Goal: Information Seeking & Learning: Learn about a topic

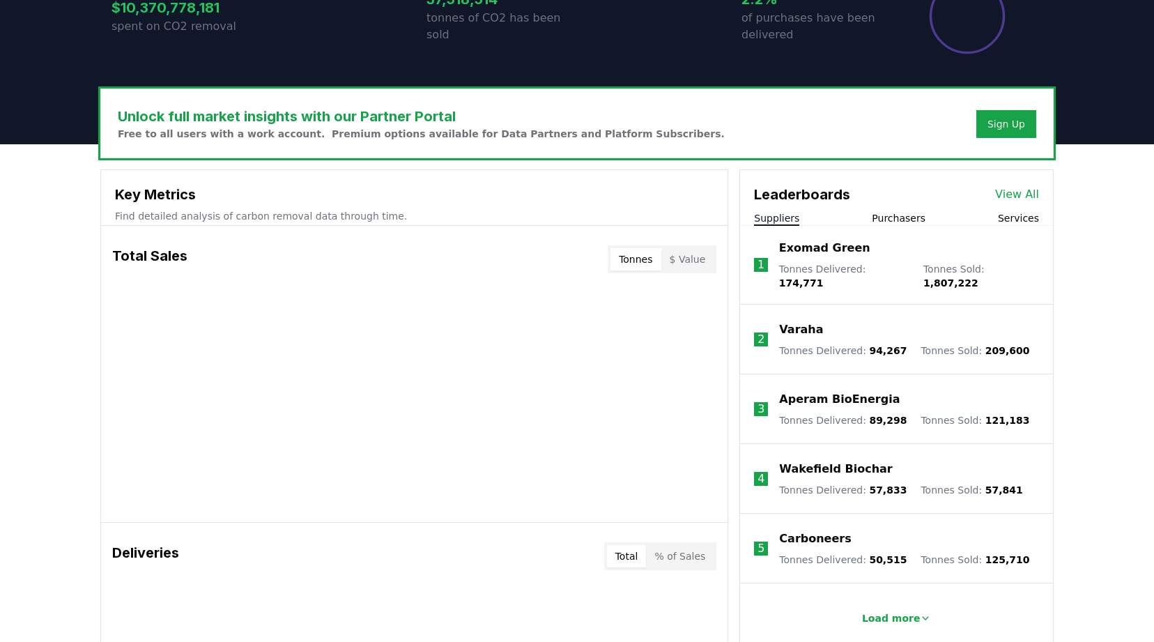
scroll to position [412, 0]
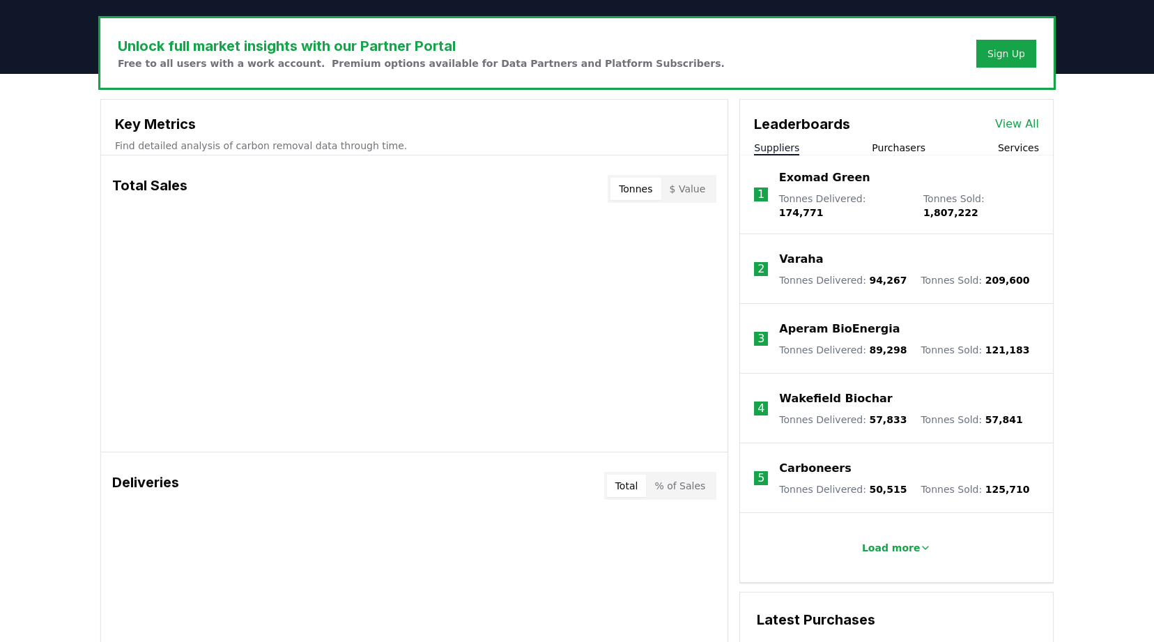
click at [830, 177] on body "CDR . fyi Leaderboards CDR Map Pricing Survey Events Partners About Us Blog Con…" at bounding box center [577, 490] width 1154 height 1805
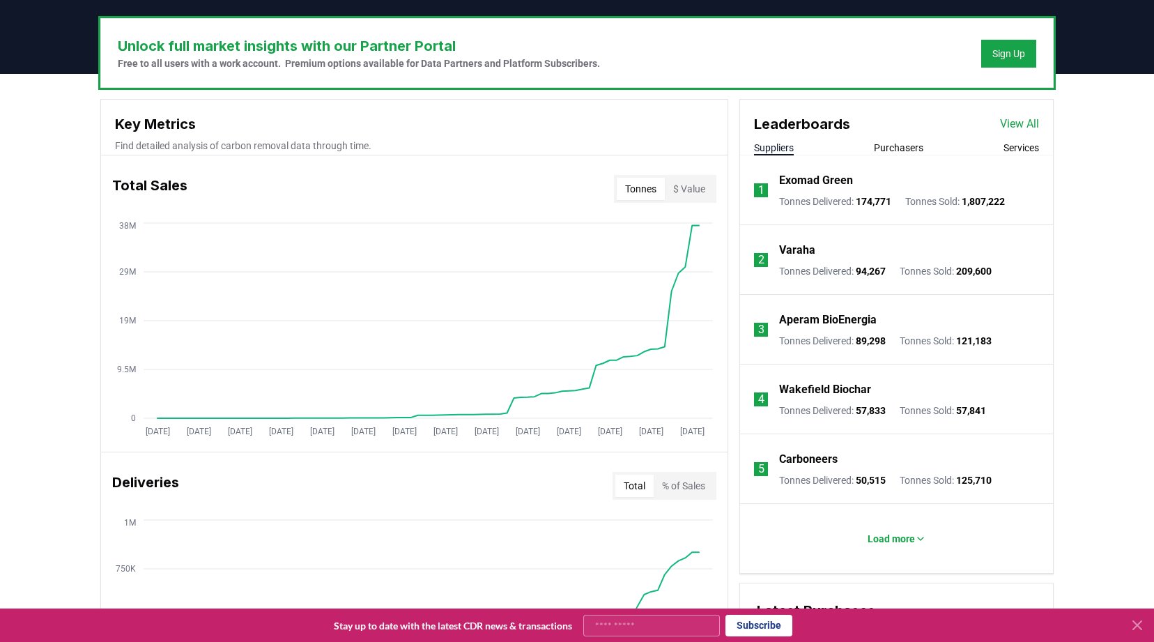
click at [890, 149] on button "Purchasers" at bounding box center [897, 148] width 49 height 14
click at [782, 145] on button "Suppliers" at bounding box center [774, 148] width 40 height 14
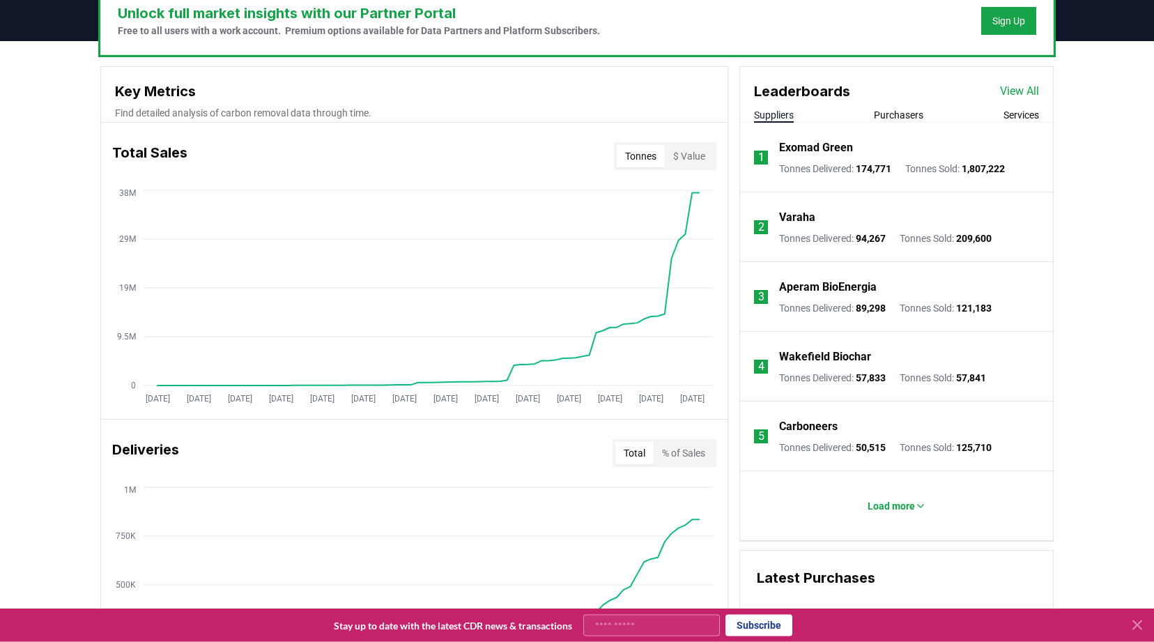
scroll to position [446, 0]
click at [835, 147] on p "Exomad Green" at bounding box center [816, 147] width 74 height 17
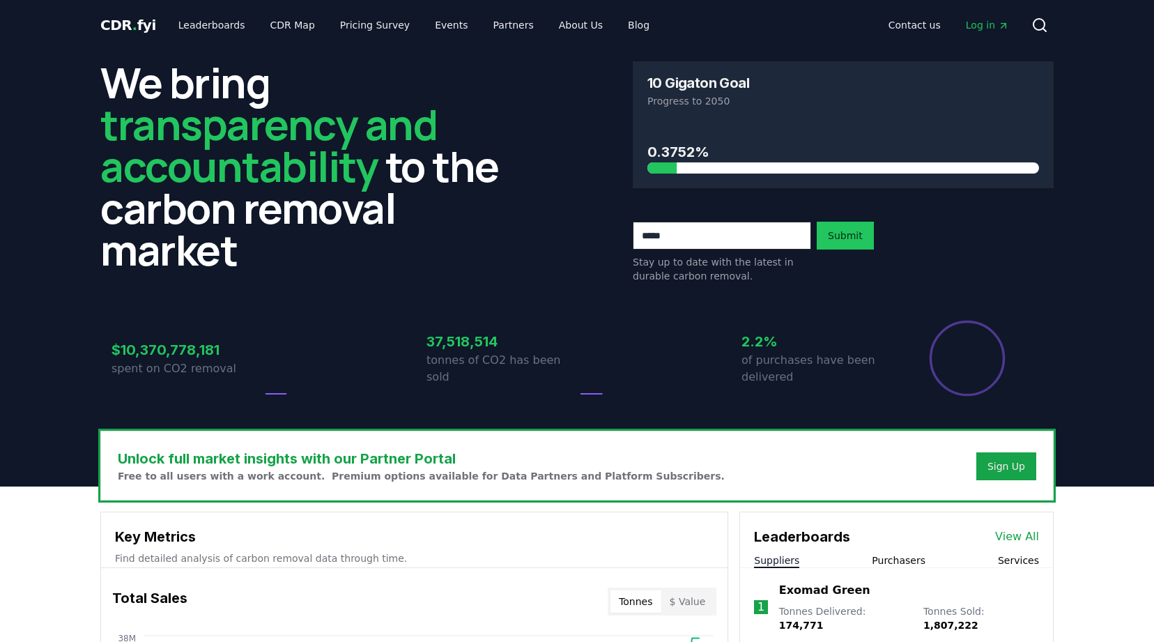
scroll to position [446, 0]
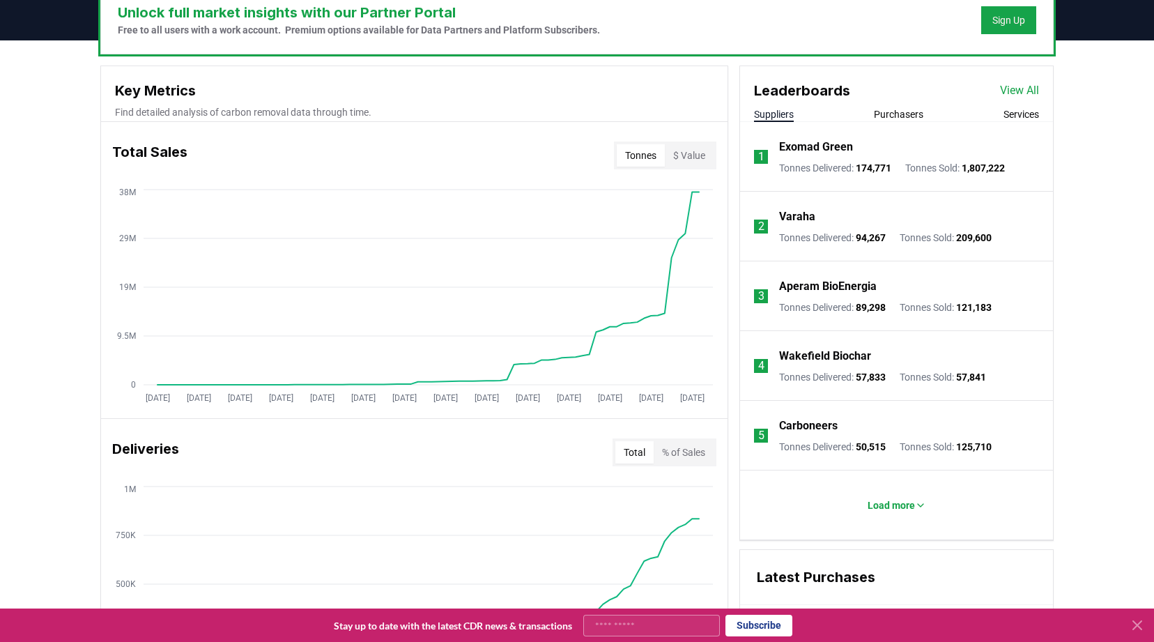
click at [807, 215] on p "Varaha" at bounding box center [797, 216] width 36 height 17
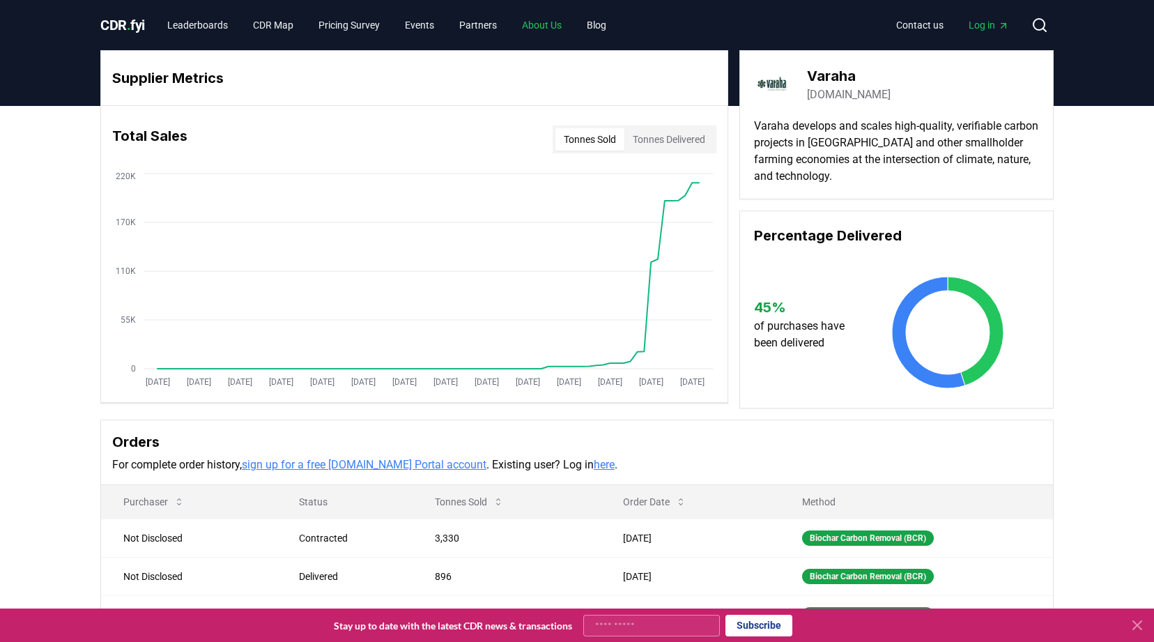
click at [559, 31] on link "About Us" at bounding box center [542, 25] width 62 height 25
